Goal: Task Accomplishment & Management: Complete application form

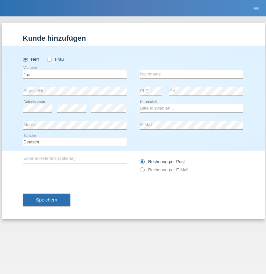
type input "firat"
click at [191, 74] on input "text" at bounding box center [192, 74] width 104 height 8
type input "kara"
select select "CH"
radio input "true"
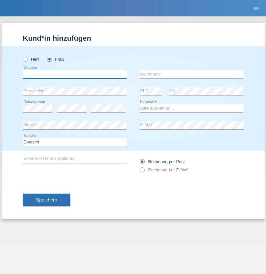
click at [75, 74] on input "text" at bounding box center [75, 74] width 104 height 8
type input "Sabrina"
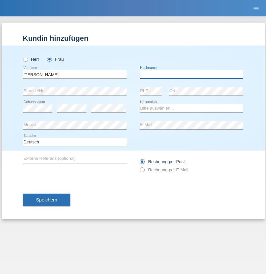
click at [191, 74] on input "text" at bounding box center [192, 74] width 104 height 8
type input "Santos"
select select "PT"
select select "C"
select select "05"
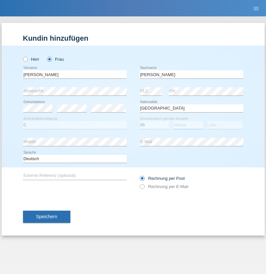
select select "12"
select select "2000"
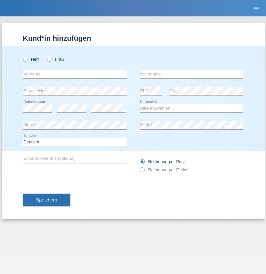
radio input "true"
click at [75, 74] on input "text" at bounding box center [75, 74] width 104 height 8
type input "Anett"
click at [191, 74] on input "text" at bounding box center [192, 74] width 104 height 8
type input "Tanner"
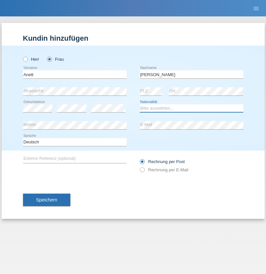
select select "HU"
select select "C"
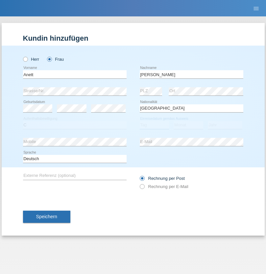
select select "03"
select select "09"
select select "2021"
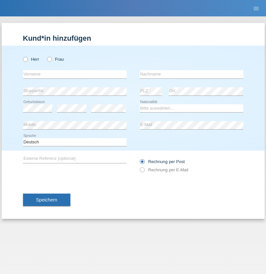
radio input "true"
click at [75, 74] on input "text" at bounding box center [75, 74] width 104 height 8
type input "Tanja"
click at [191, 74] on input "text" at bounding box center [192, 74] width 104 height 8
type input "Hirsiger"
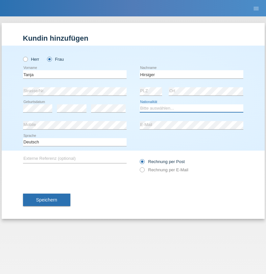
select select "CH"
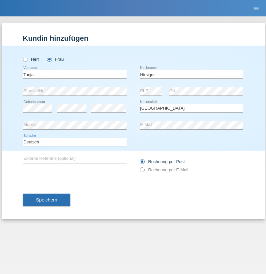
select select "en"
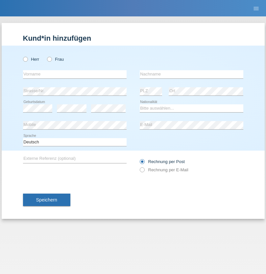
radio input "true"
click at [75, 74] on input "text" at bounding box center [75, 74] width 104 height 8
type input "Ketty"
click at [191, 74] on input "text" at bounding box center [192, 74] width 104 height 8
type input "Kalupnath"
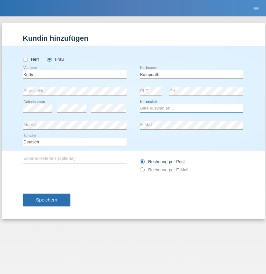
select select "CH"
